Goal: Check status: Check status

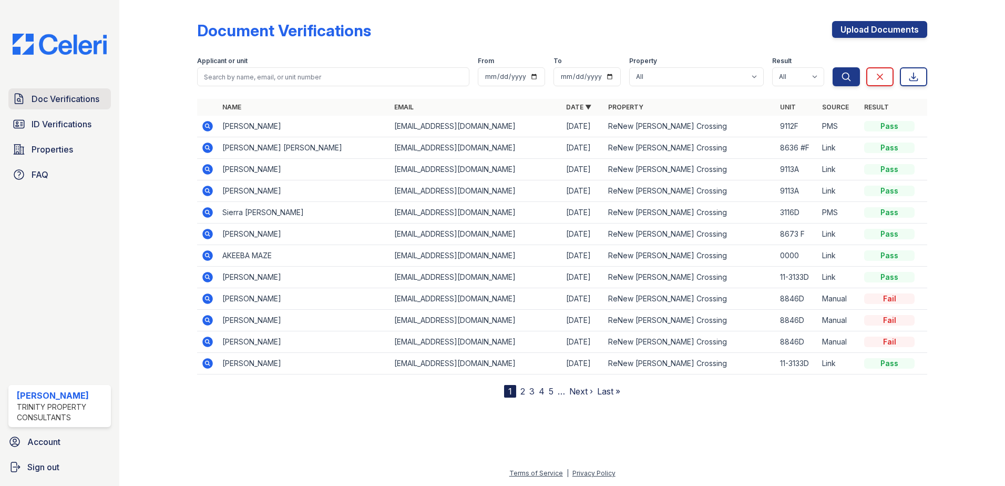
click at [86, 99] on span "Doc Verifications" at bounding box center [66, 98] width 68 height 13
click at [85, 98] on span "Doc Verifications" at bounding box center [66, 98] width 68 height 13
click at [68, 126] on span "ID Verifications" at bounding box center [62, 124] width 60 height 13
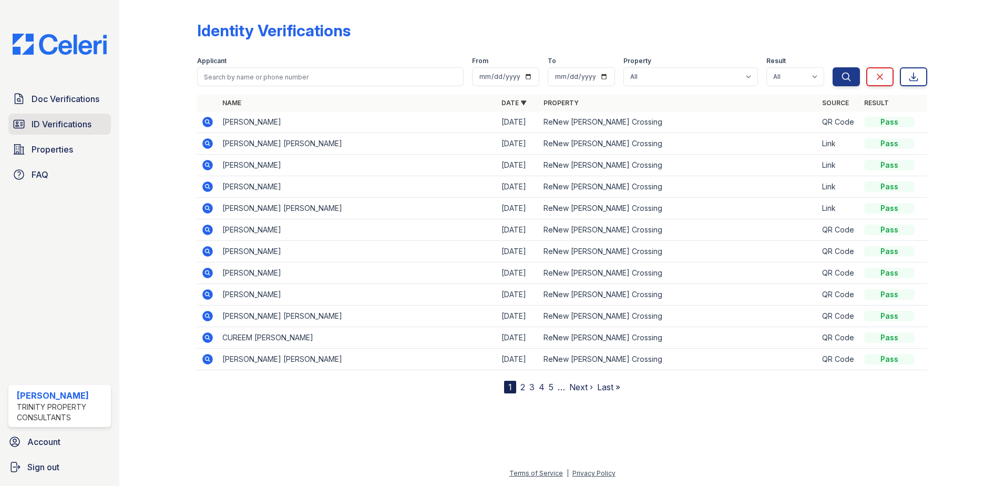
click at [71, 118] on span "ID Verifications" at bounding box center [62, 124] width 60 height 13
click at [79, 132] on link "ID Verifications" at bounding box center [59, 124] width 102 height 21
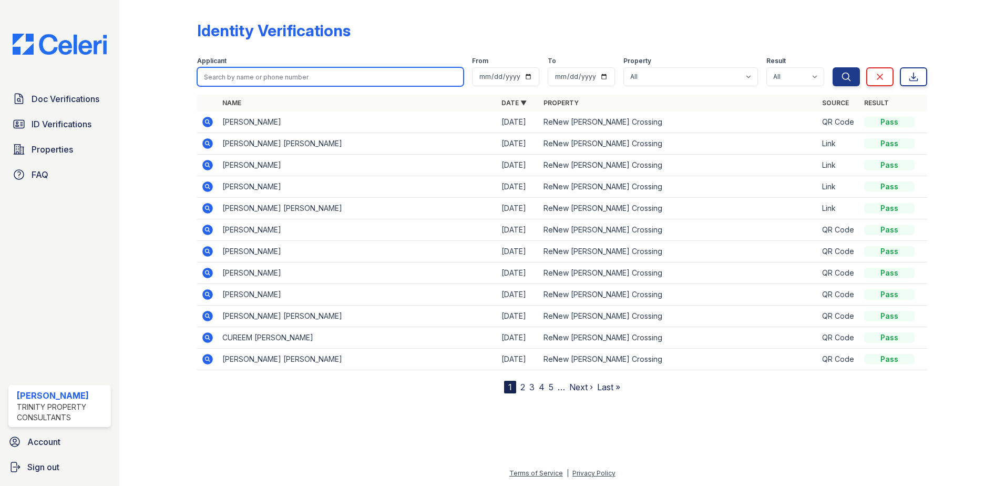
click at [234, 76] on input "search" at bounding box center [330, 76] width 266 height 19
click at [152, 226] on div at bounding box center [166, 198] width 61 height 389
click at [265, 74] on input "search" at bounding box center [330, 76] width 266 height 19
type input "ponce"
click at [832, 67] on button "Search" at bounding box center [845, 76] width 27 height 19
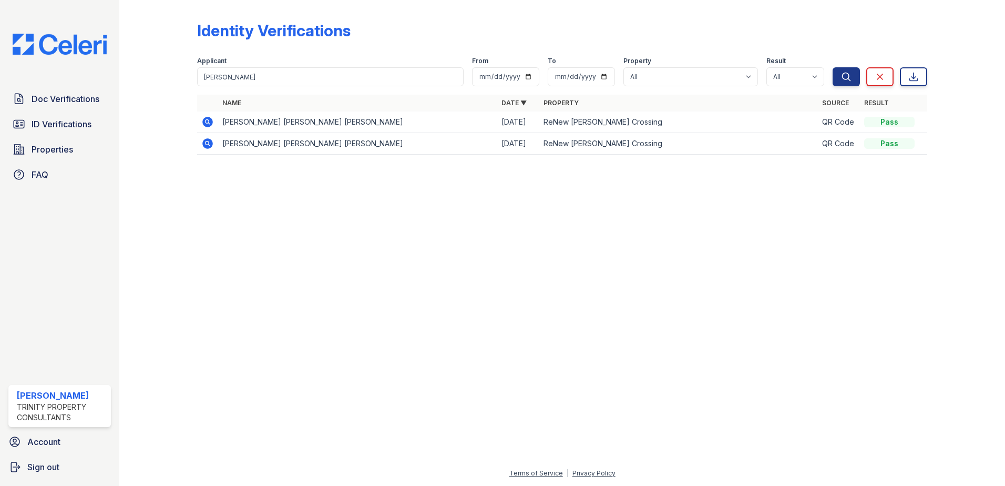
click at [209, 124] on icon at bounding box center [207, 122] width 11 height 11
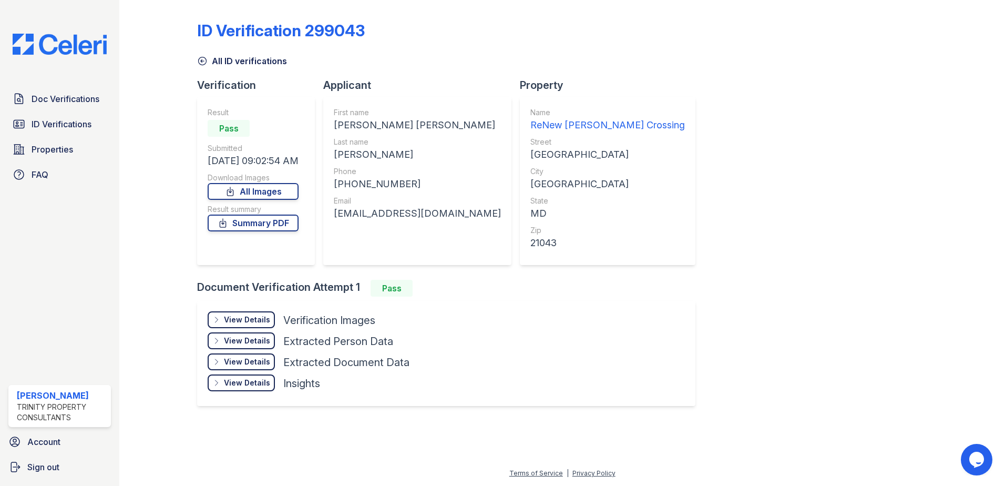
click at [259, 318] on div "View Details" at bounding box center [247, 319] width 46 height 11
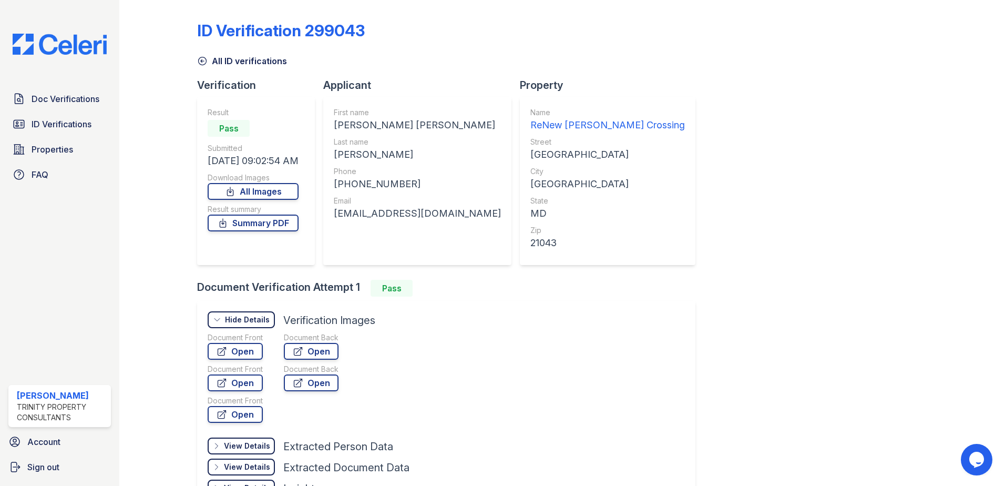
click at [140, 244] on div at bounding box center [166, 264] width 61 height 521
click at [86, 99] on span "Doc Verifications" at bounding box center [66, 98] width 68 height 13
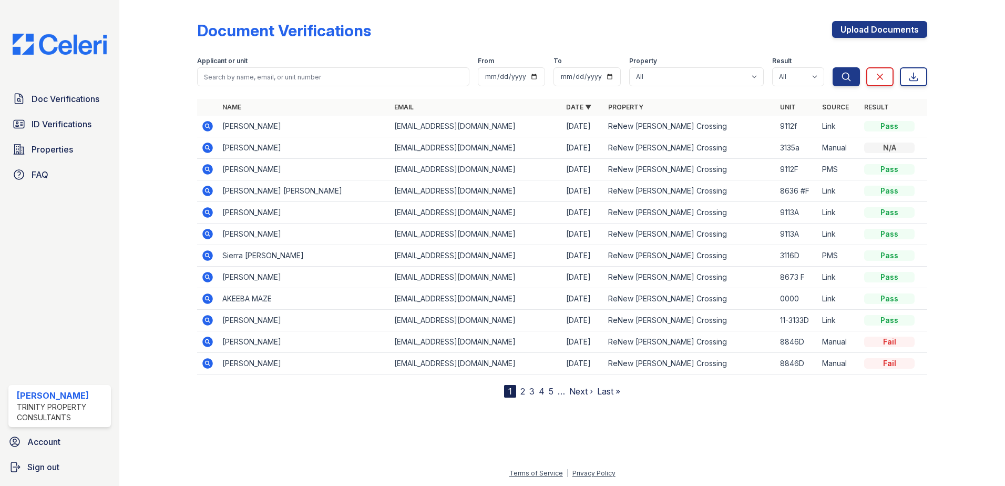
click at [210, 126] on icon at bounding box center [207, 126] width 11 height 11
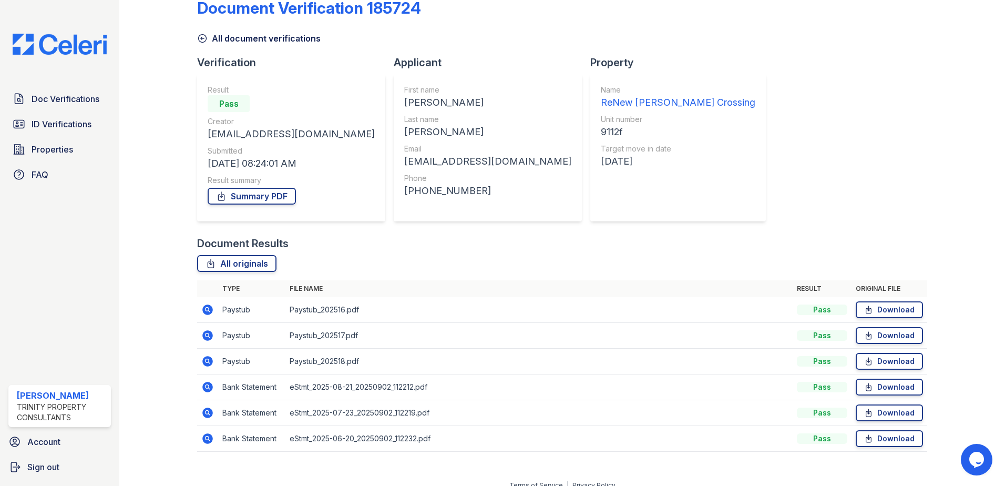
scroll to position [35, 0]
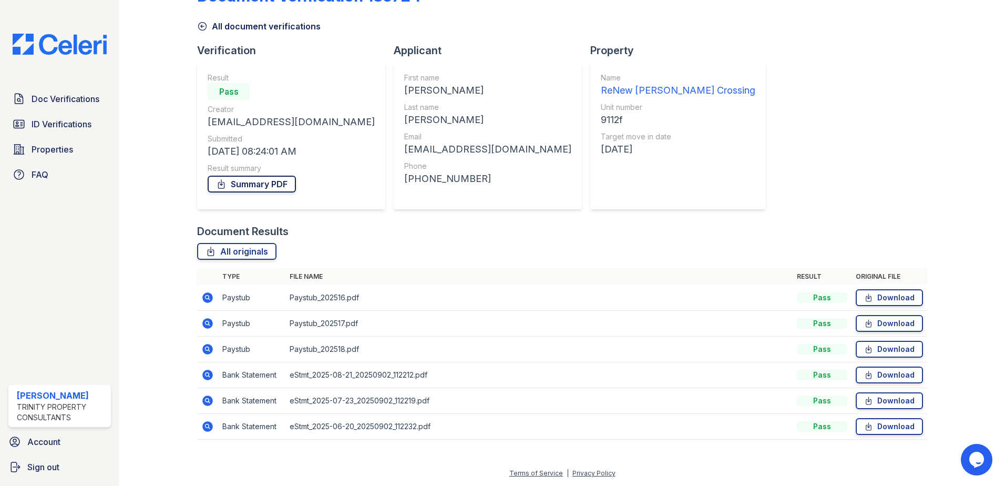
click at [243, 180] on link "Summary PDF" at bounding box center [252, 184] width 88 height 17
click at [211, 299] on icon at bounding box center [207, 297] width 11 height 11
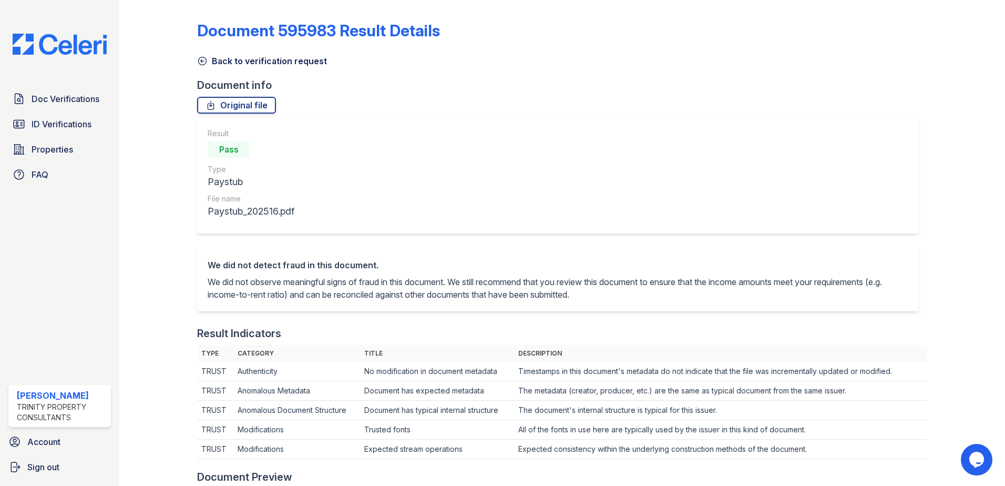
click at [203, 61] on icon at bounding box center [202, 61] width 11 height 11
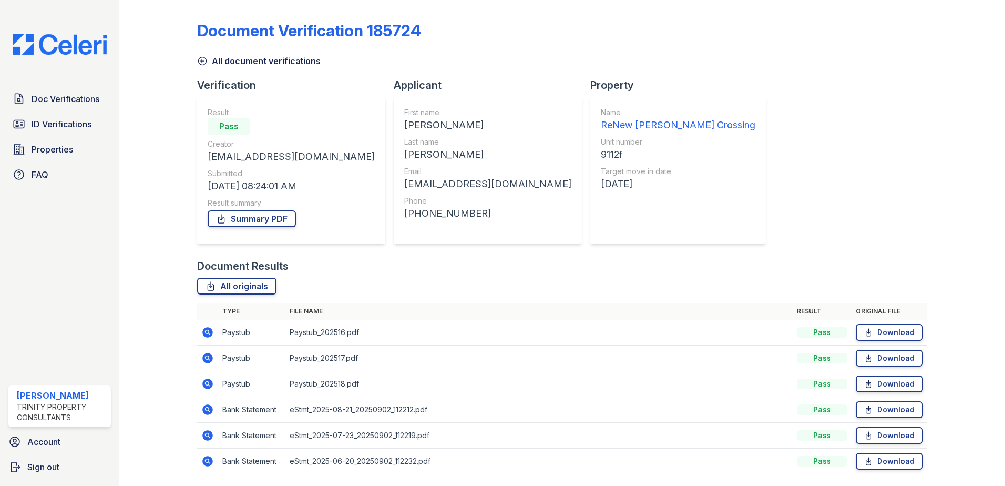
click at [207, 356] on icon at bounding box center [207, 358] width 13 height 13
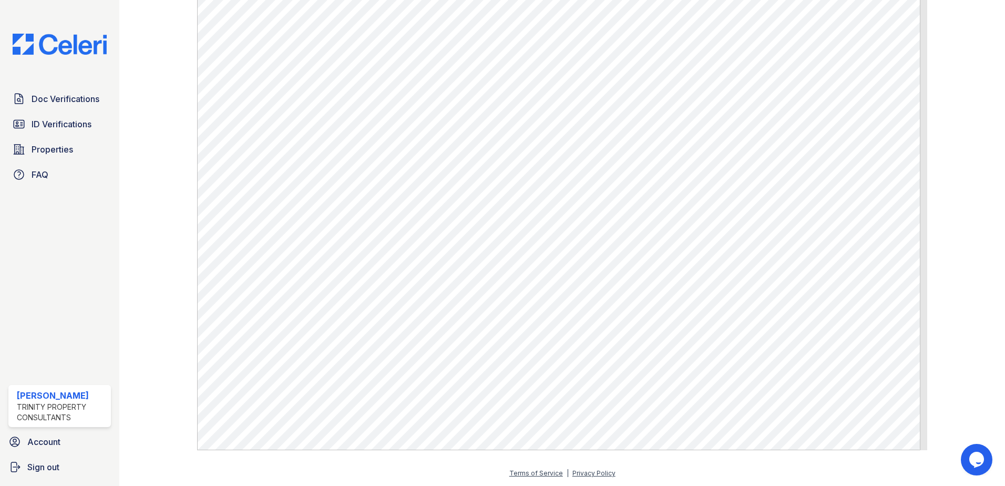
scroll to position [419, 0]
